Goal: Transaction & Acquisition: Purchase product/service

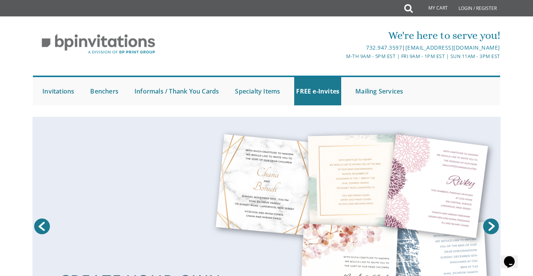
click at [131, 52] on img at bounding box center [98, 44] width 131 height 32
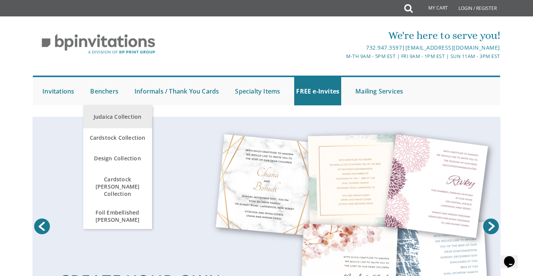
click at [118, 122] on link "Judaica Collection" at bounding box center [117, 116] width 69 height 23
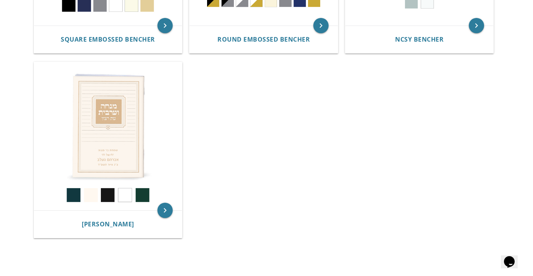
scroll to position [499, 0]
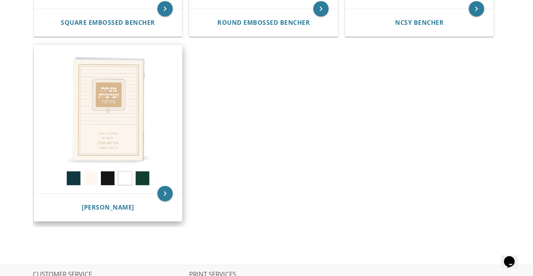
click at [122, 121] on img at bounding box center [108, 119] width 148 height 148
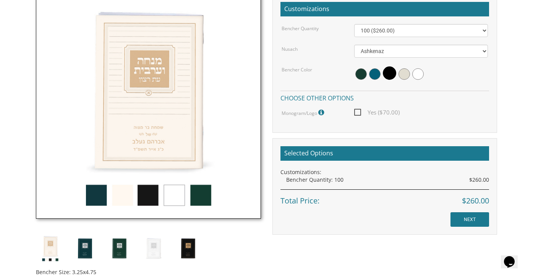
scroll to position [230, 0]
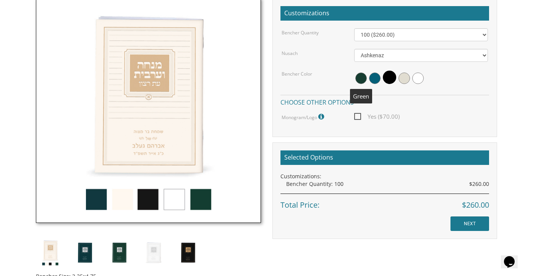
click at [362, 78] on span at bounding box center [360, 78] width 11 height 11
click at [363, 79] on span at bounding box center [361, 77] width 13 height 13
click at [89, 253] on img at bounding box center [84, 252] width 29 height 29
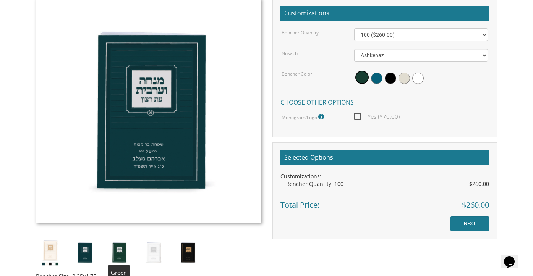
click at [115, 251] on img at bounding box center [119, 252] width 29 height 29
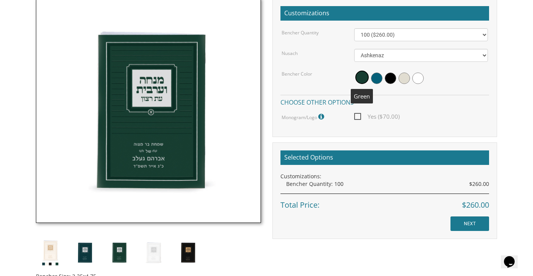
click at [359, 79] on span at bounding box center [361, 77] width 13 height 13
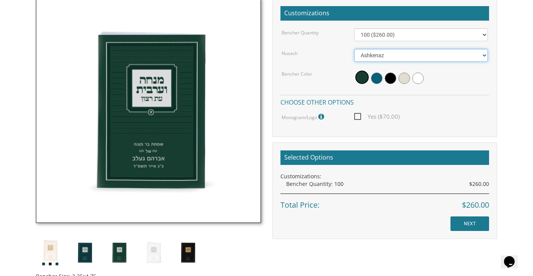
select select "Sefard"
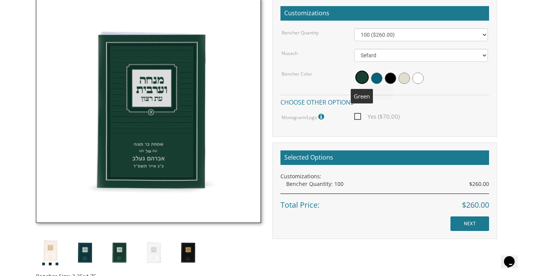
click at [362, 73] on span at bounding box center [361, 77] width 13 height 13
click at [358, 117] on span "Yes ($70.00)" at bounding box center [376, 117] width 45 height 10
click at [358, 117] on input "Yes ($70.00)" at bounding box center [356, 115] width 5 height 5
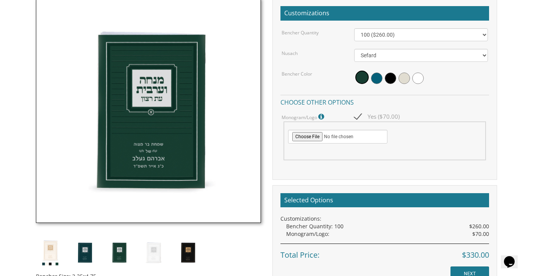
click at [358, 117] on span "Yes ($70.00)" at bounding box center [376, 117] width 45 height 10
click at [358, 117] on input "Yes ($70.00)" at bounding box center [356, 115] width 5 height 5
checkbox input "false"
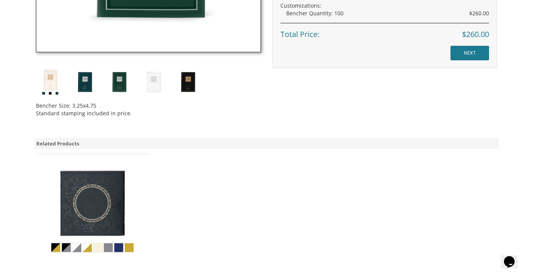
scroll to position [365, 0]
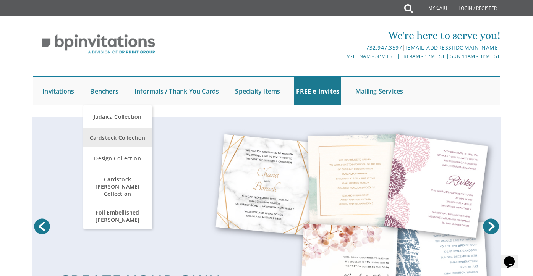
click at [124, 139] on span "Cardstock Collection" at bounding box center [117, 137] width 65 height 15
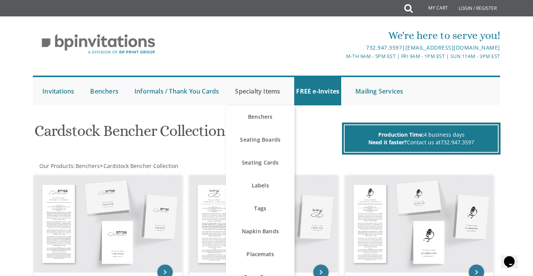
click at [258, 88] on link "Specialty Items" at bounding box center [257, 91] width 49 height 28
